Goal: Task Accomplishment & Management: Use online tool/utility

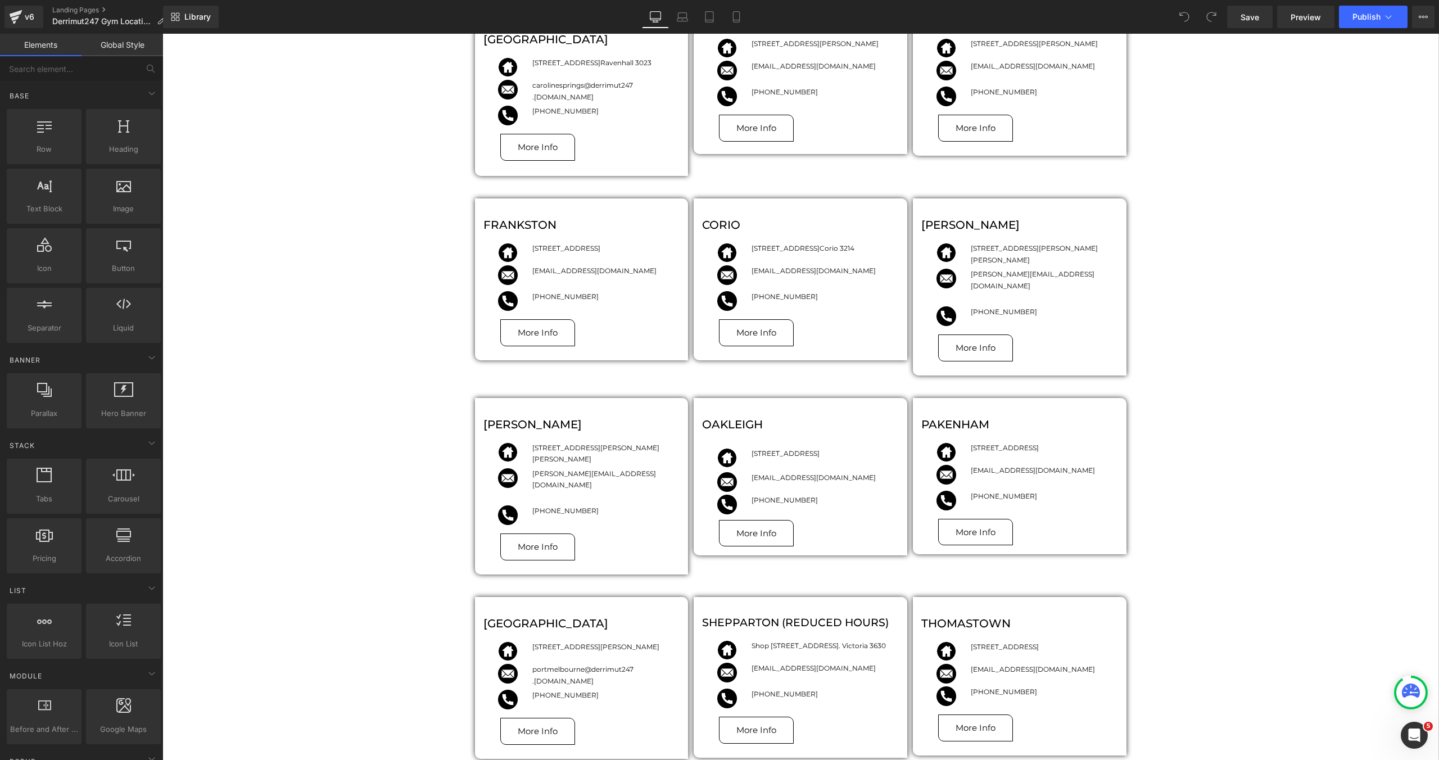
scroll to position [1003, 0]
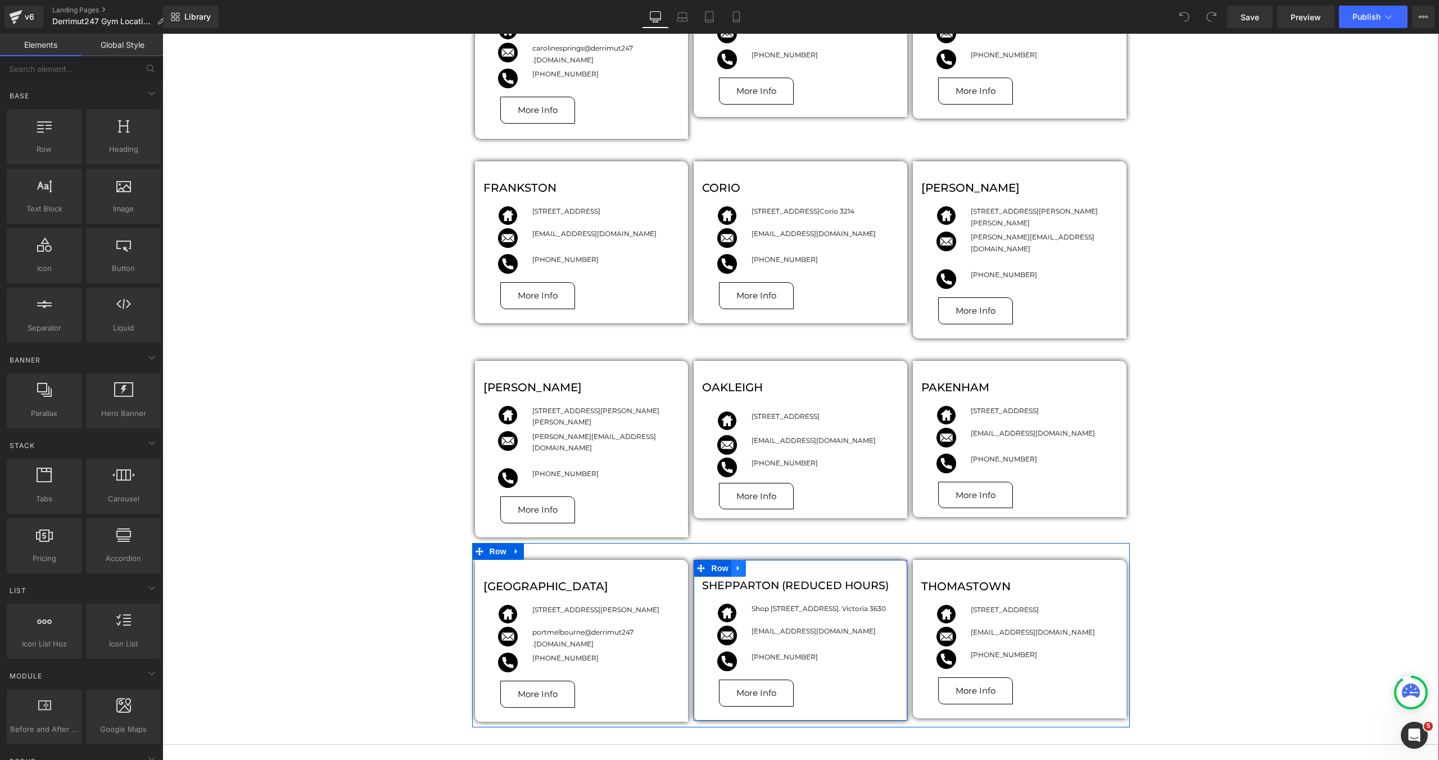
click at [744, 560] on link at bounding box center [738, 568] width 15 height 17
click at [769, 564] on icon at bounding box center [768, 568] width 8 height 8
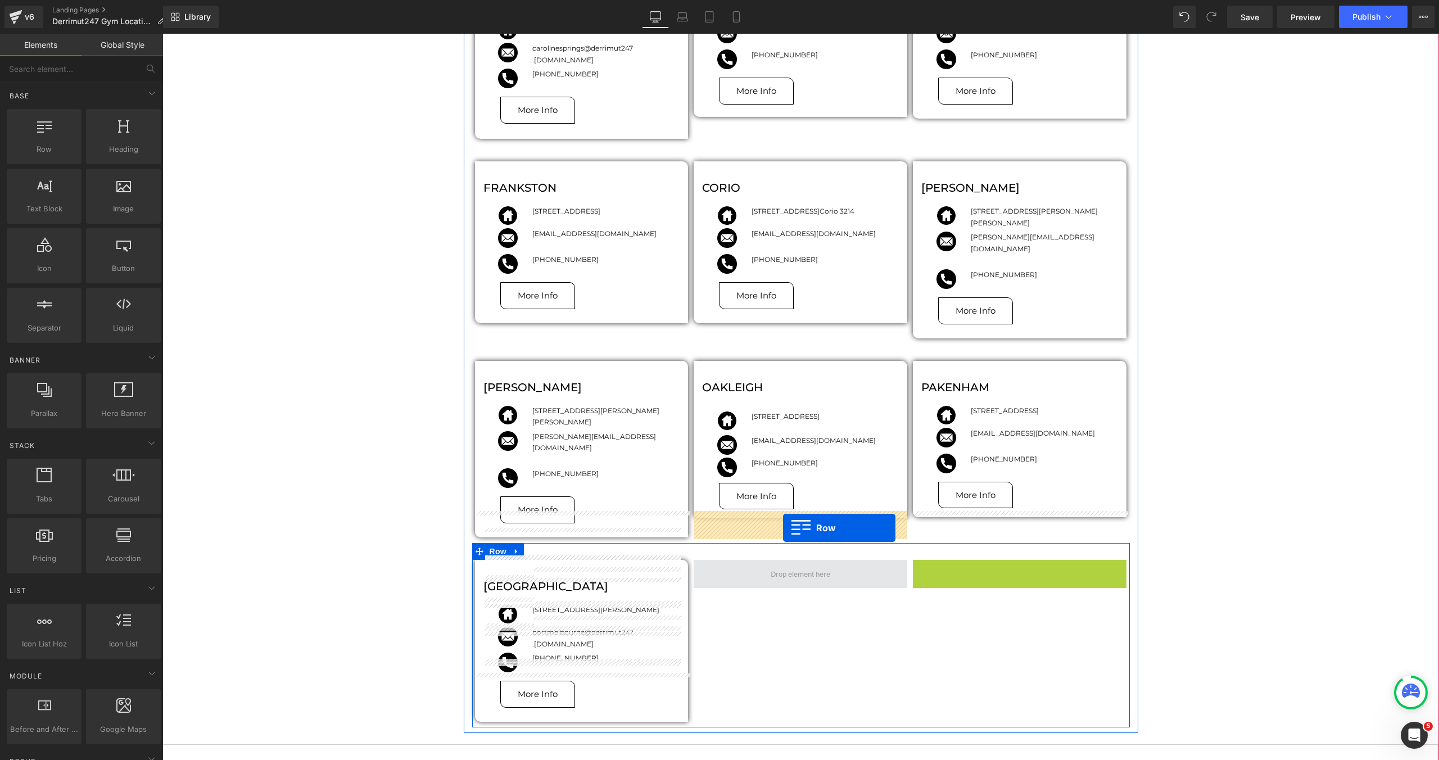
drag, startPoint x: 924, startPoint y: 517, endPoint x: 783, endPoint y: 528, distance: 141.5
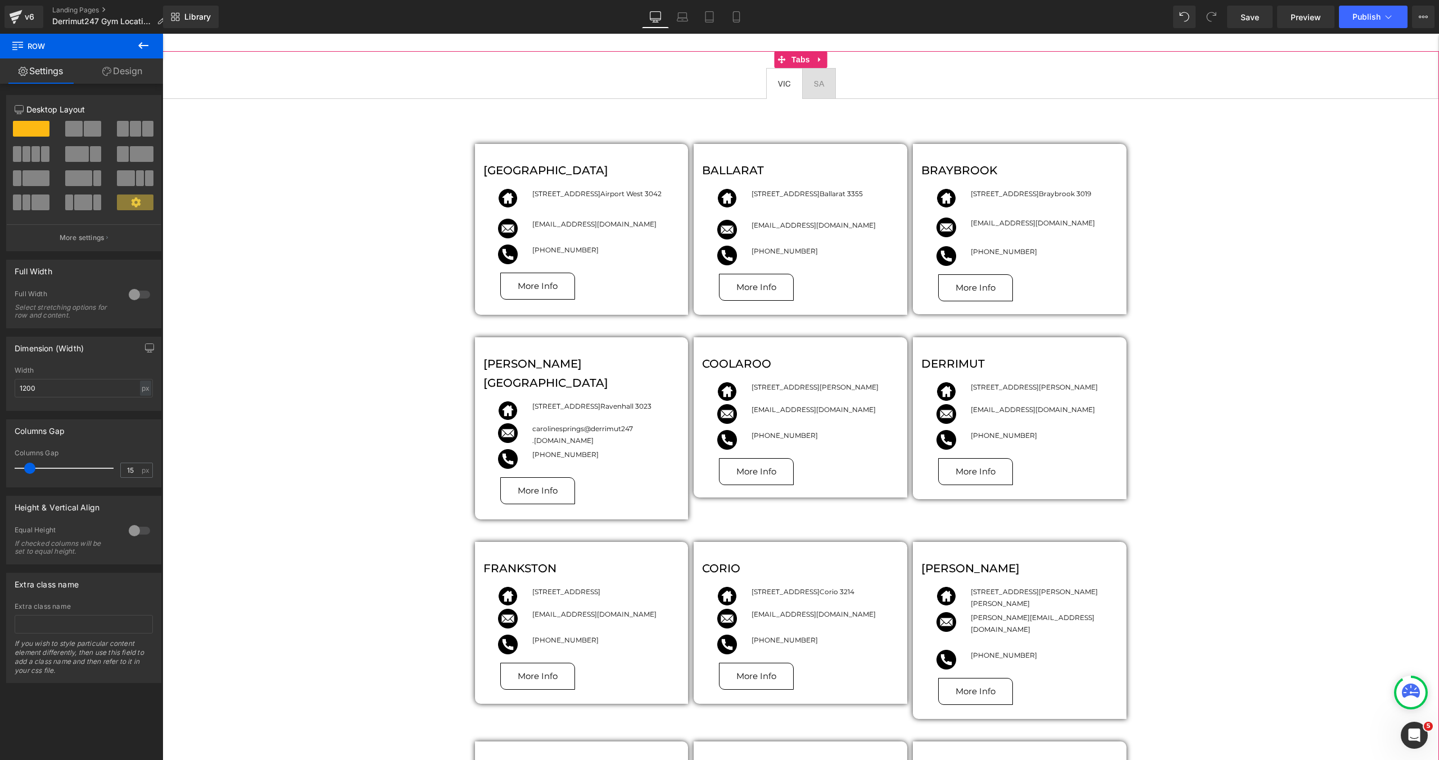
scroll to position [620, 0]
click at [826, 83] on span "SA Text Block" at bounding box center [818, 85] width 33 height 30
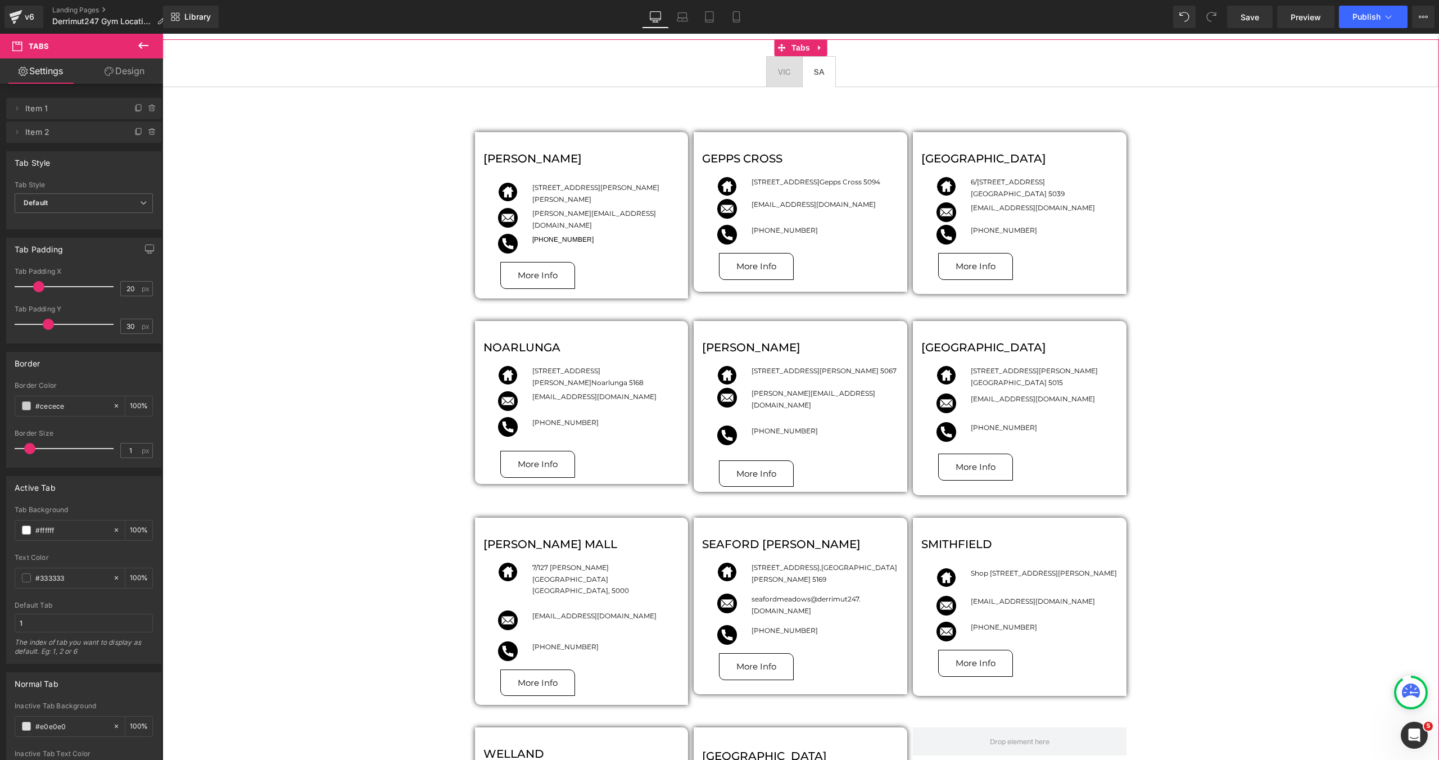
scroll to position [632, 0]
click at [779, 85] on span "VIC Text Block" at bounding box center [784, 73] width 35 height 30
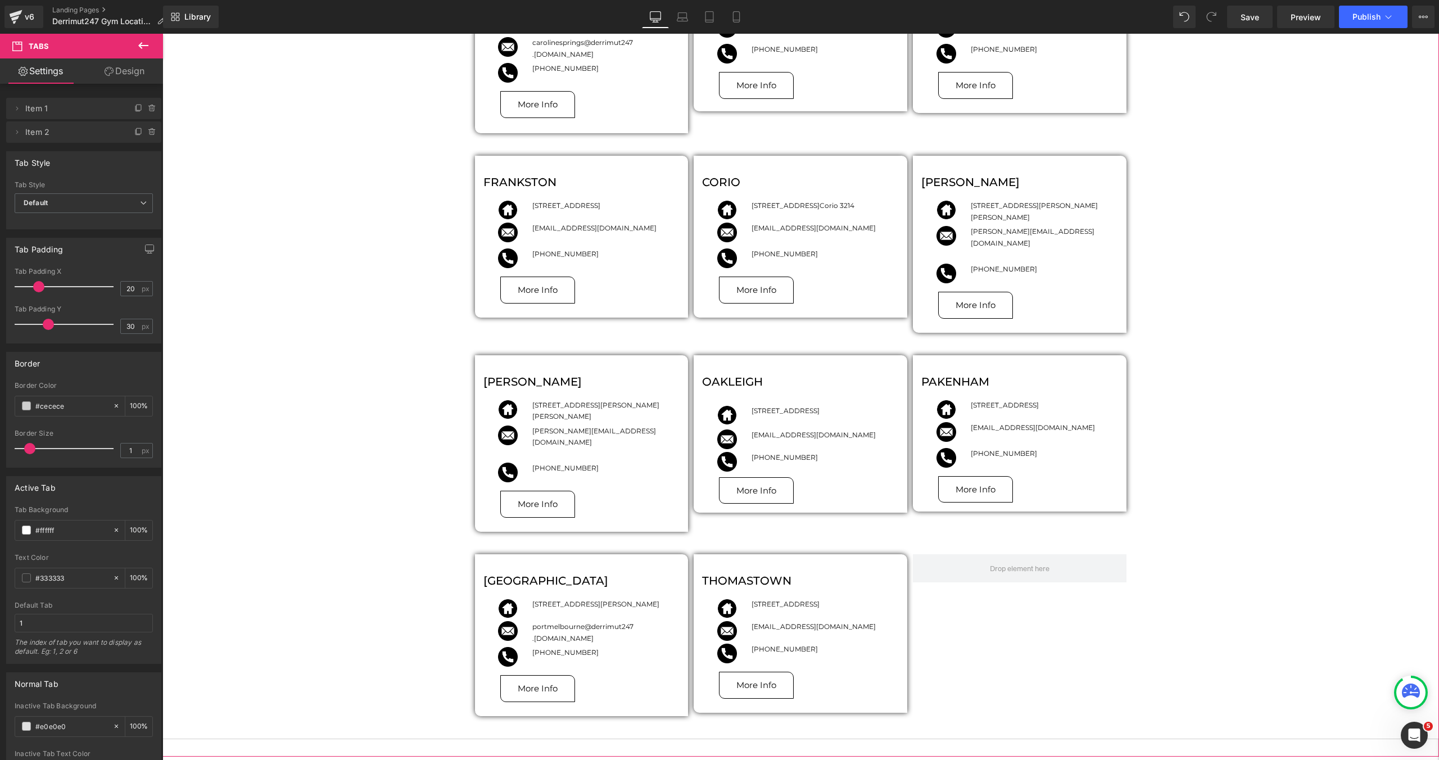
scroll to position [997, 0]
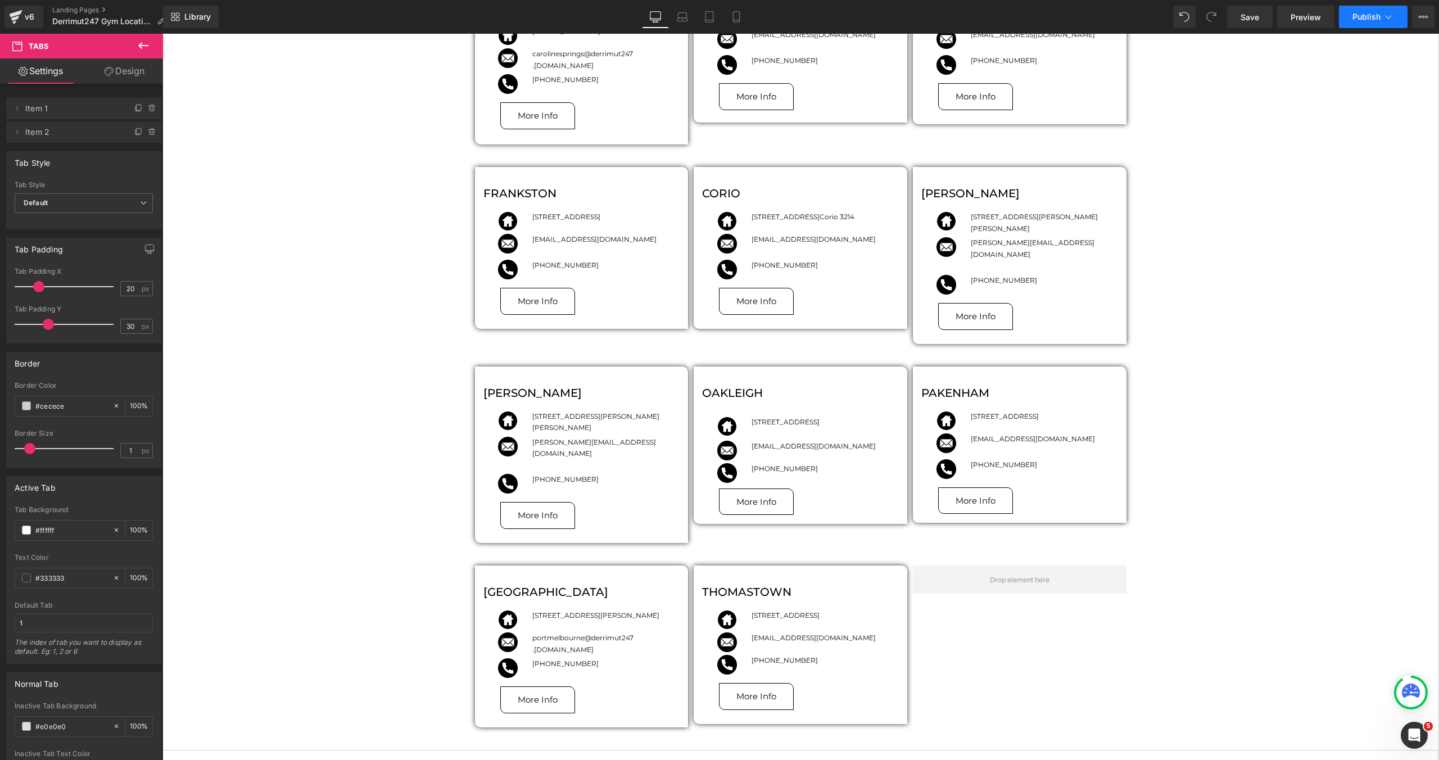
click at [1363, 17] on span "Publish" at bounding box center [1366, 16] width 28 height 9
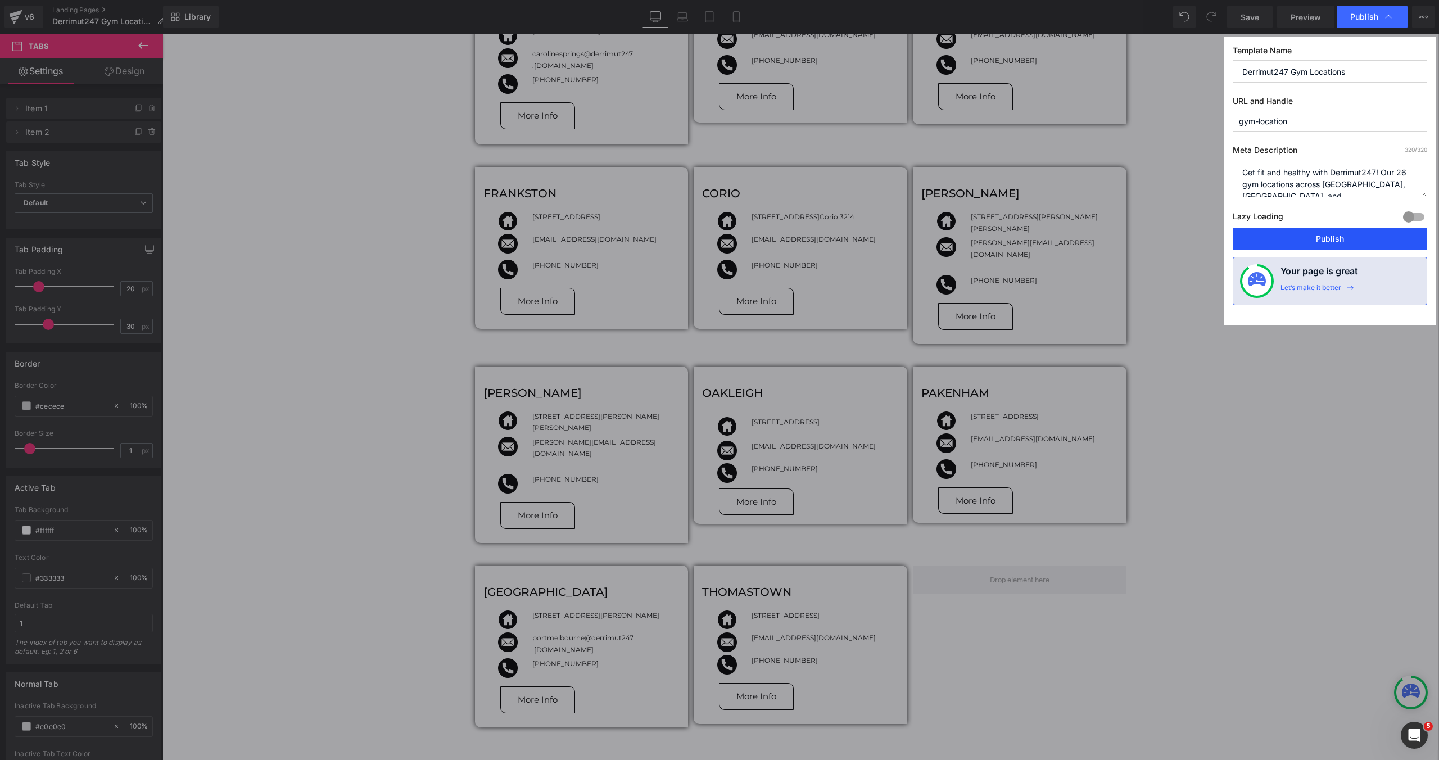
click at [1268, 238] on button "Publish" at bounding box center [1329, 239] width 194 height 22
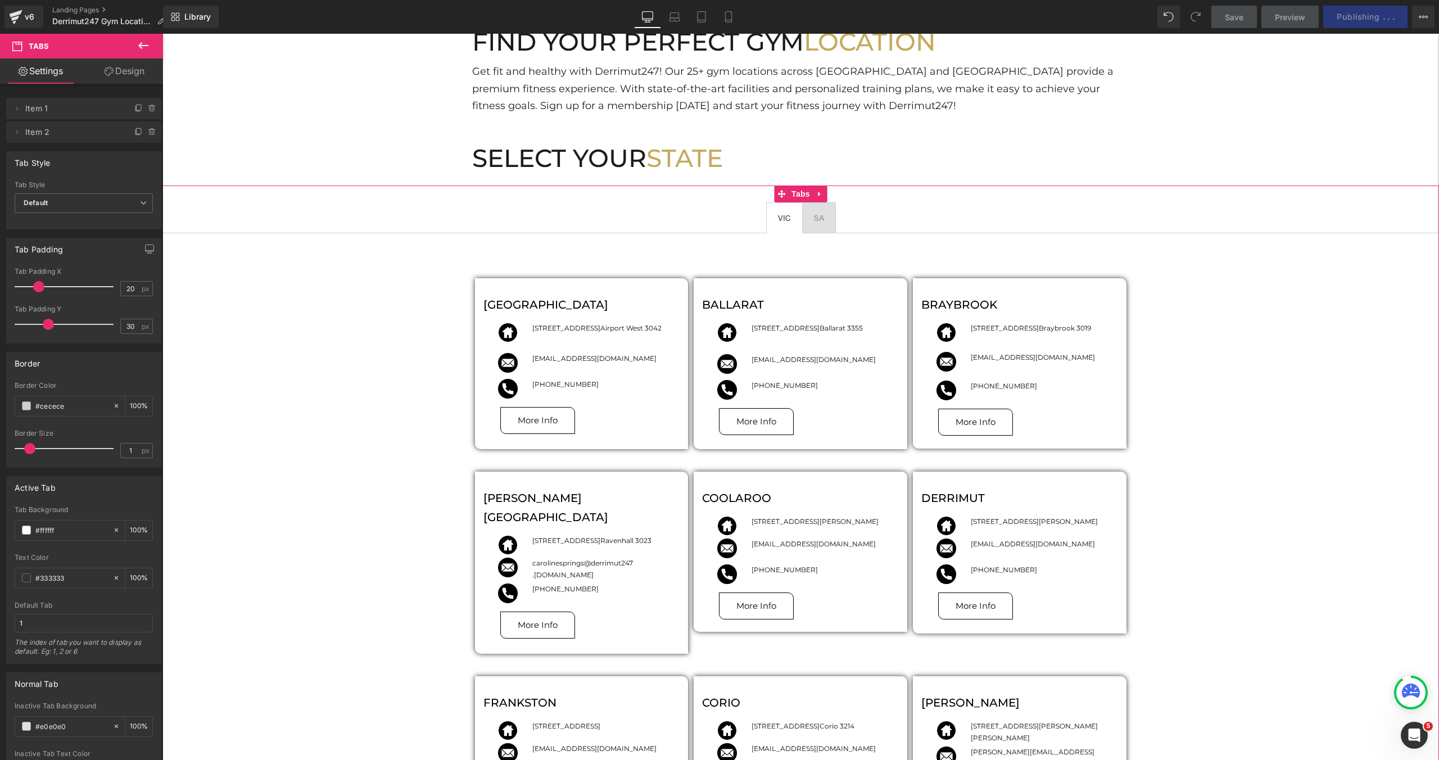
scroll to position [487, 0]
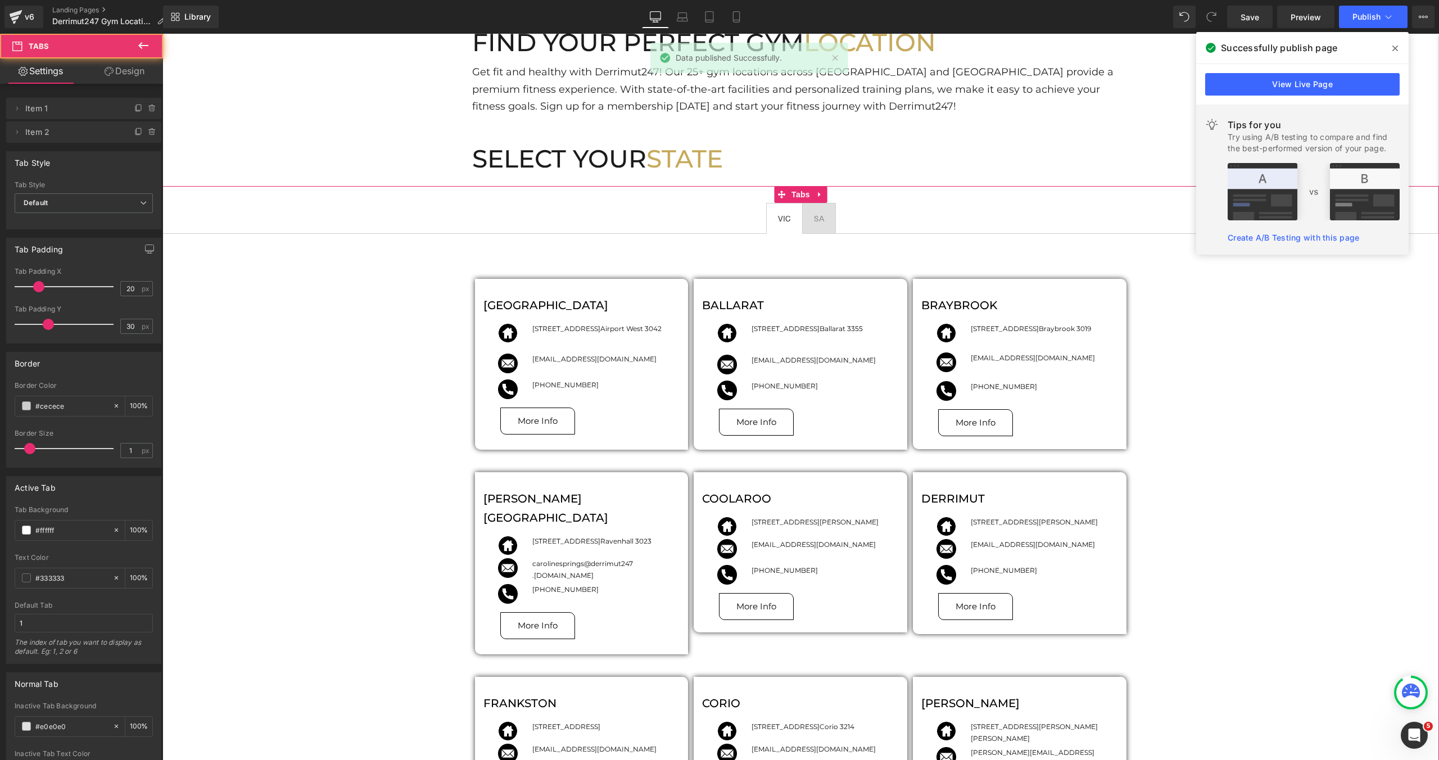
click at [398, 409] on div "AIRPORT [GEOGRAPHIC_DATA] Image [STREET_ADDRESS][GEOGRAPHIC_DATA] [GEOGRAPHIC_D…" at bounding box center [800, 746] width 1276 height 1027
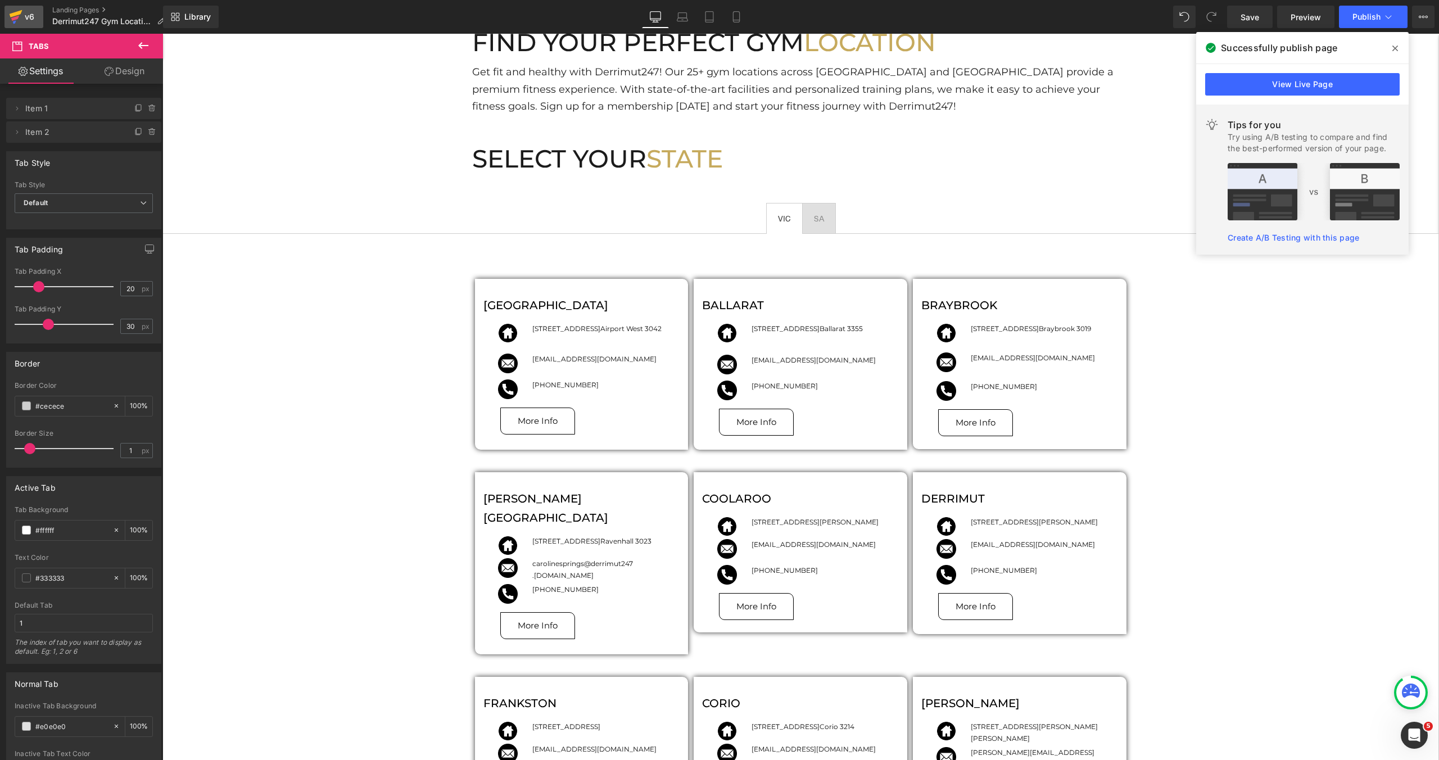
click at [21, 28] on icon at bounding box center [15, 17] width 13 height 28
